Goal: Navigation & Orientation: Understand site structure

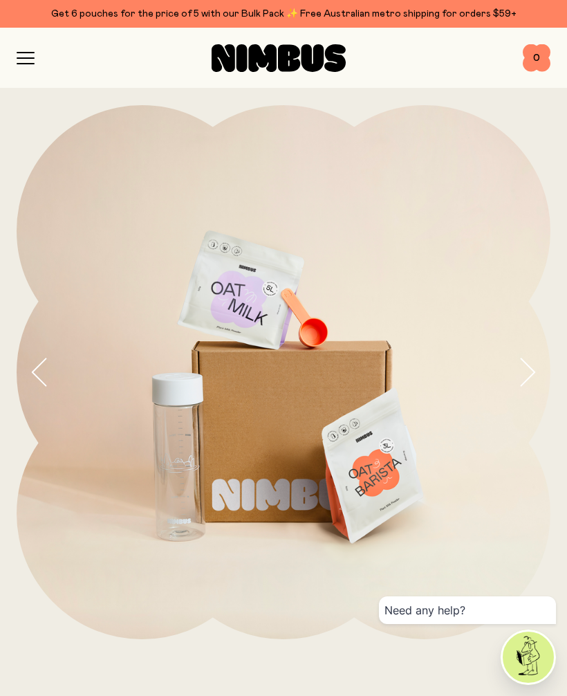
click at [46, 55] on div at bounding box center [279, 58] width 488 height 28
click at [33, 53] on icon "button" at bounding box center [25, 53] width 17 height 0
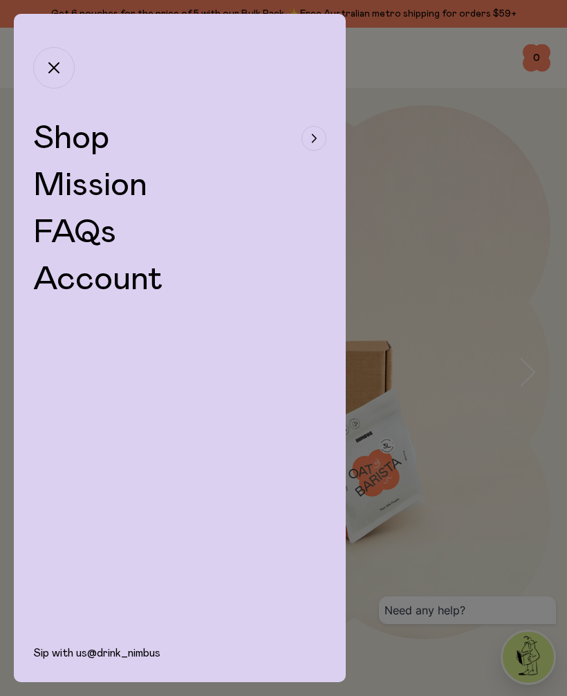
click at [311, 141] on icon "button" at bounding box center [314, 138] width 6 height 8
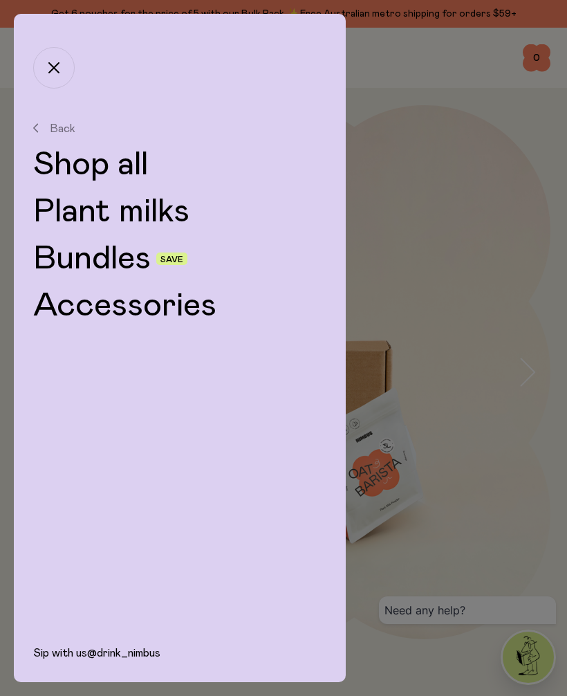
click at [162, 208] on link "Plant milks" at bounding box center [179, 211] width 293 height 33
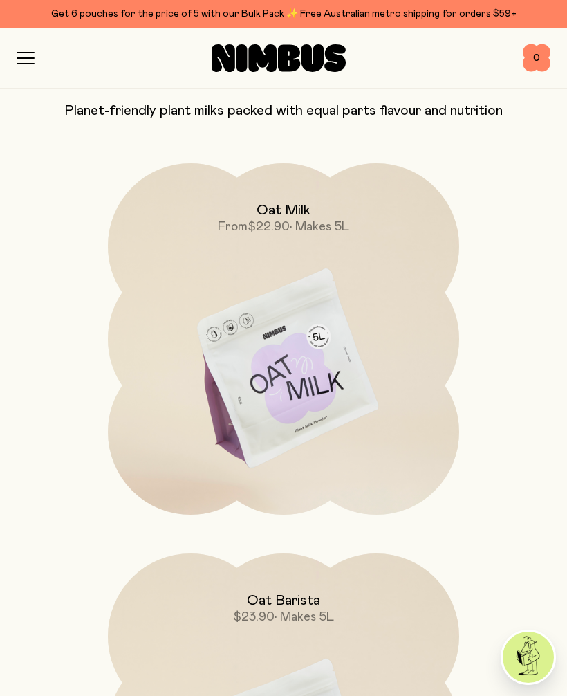
scroll to position [127, 0]
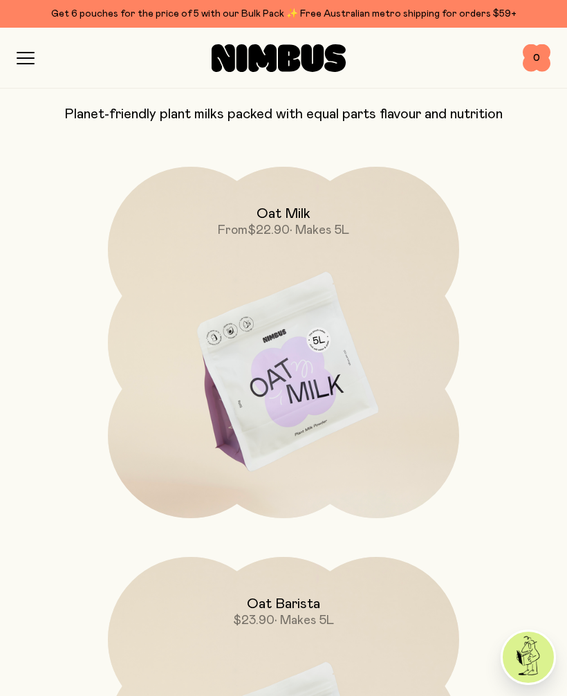
click at [34, 52] on icon "button" at bounding box center [26, 58] width 18 height 12
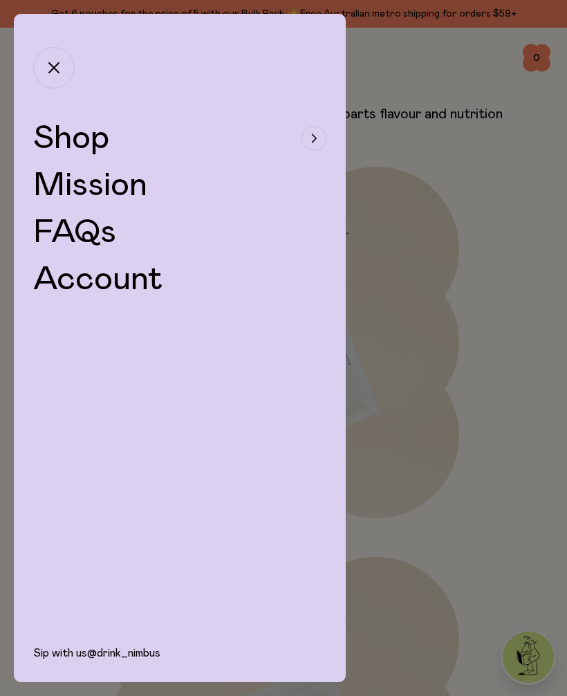
click at [122, 198] on link "Mission" at bounding box center [90, 185] width 114 height 33
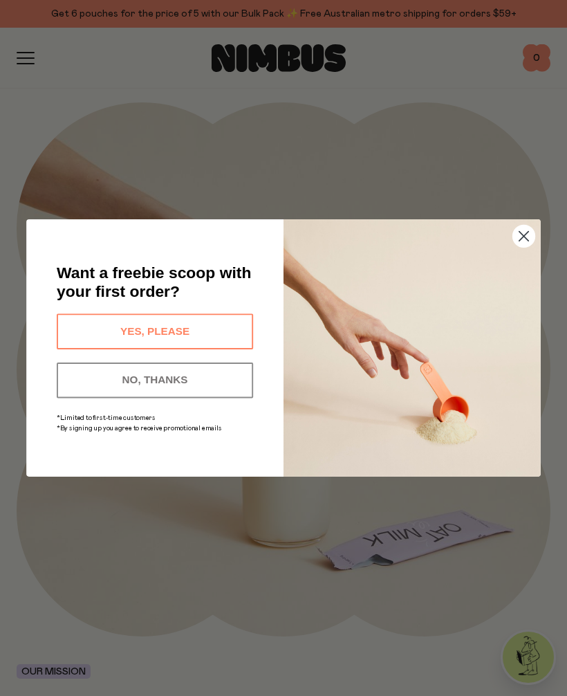
click at [528, 232] on icon "Close dialog" at bounding box center [523, 236] width 9 height 9
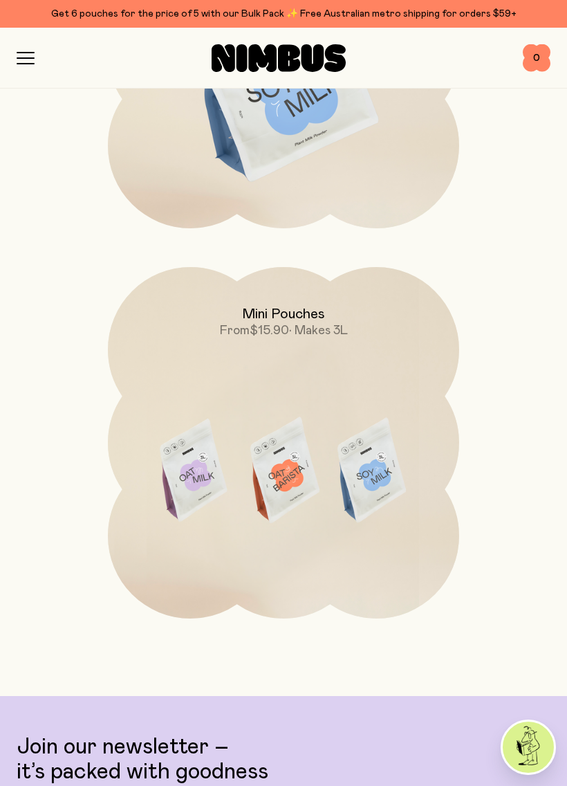
scroll to position [3118, 0]
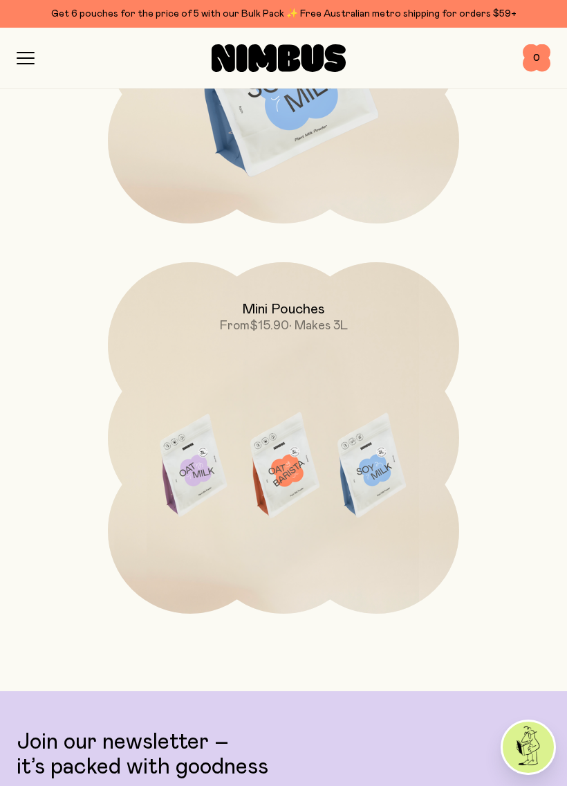
click at [28, 58] on icon "button" at bounding box center [25, 58] width 17 height 0
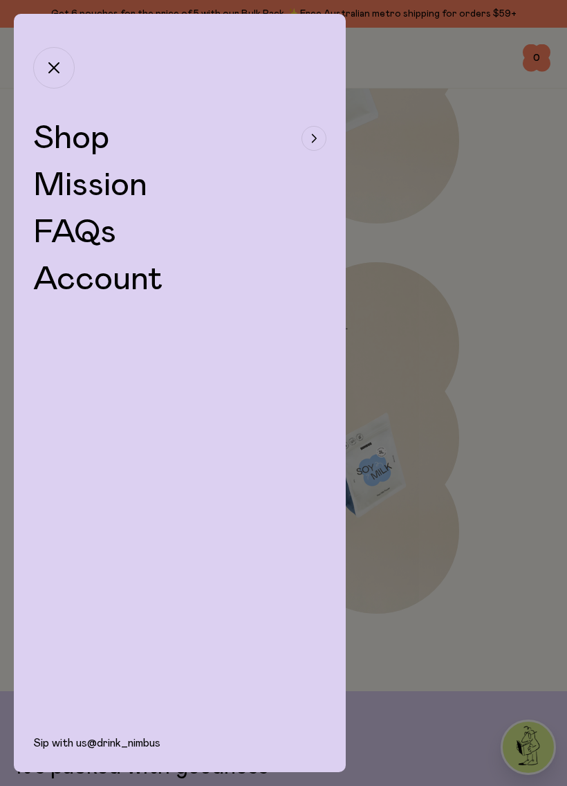
click at [59, 58] on button "button" at bounding box center [54, 68] width 42 height 42
